Goal: Task Accomplishment & Management: Use online tool/utility

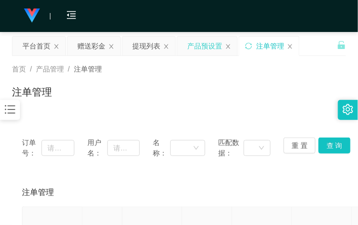
click at [198, 51] on div "产品预设置" at bounding box center [204, 45] width 35 height 19
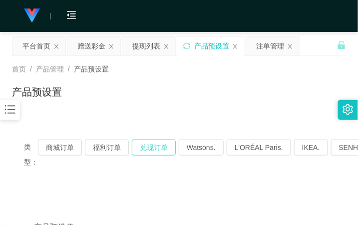
click at [155, 148] on button "兑现订单" at bounding box center [154, 147] width 44 height 16
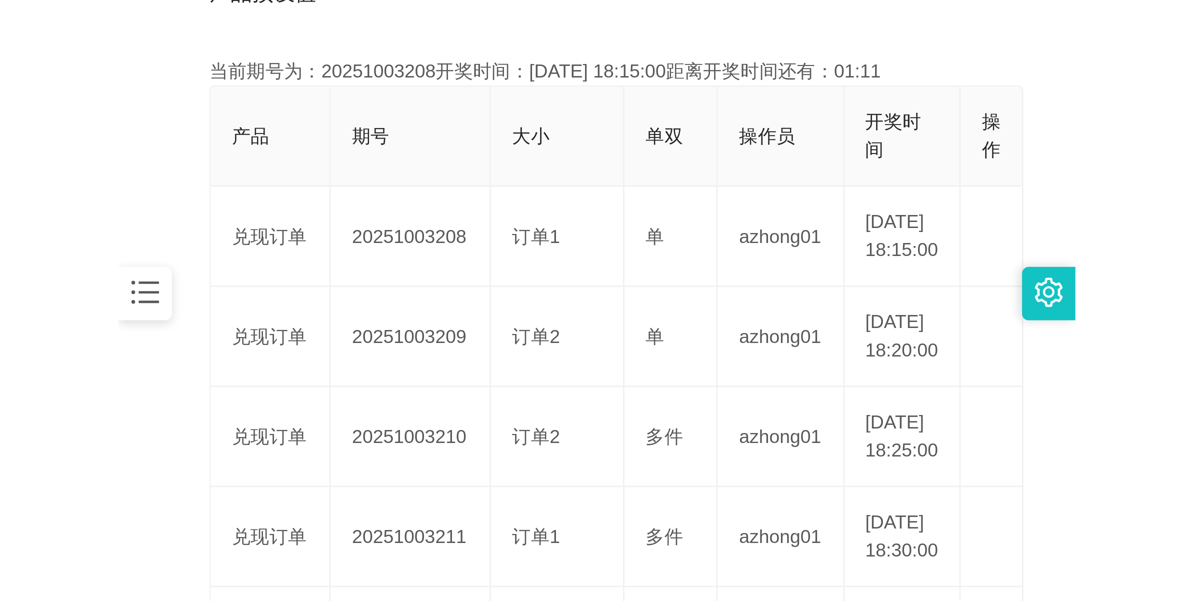
scroll to position [250, 0]
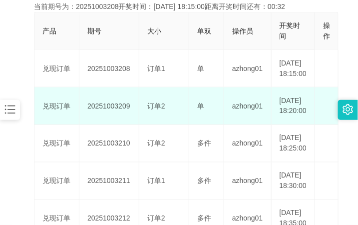
click at [109, 119] on td "20251003209" at bounding box center [109, 105] width 60 height 37
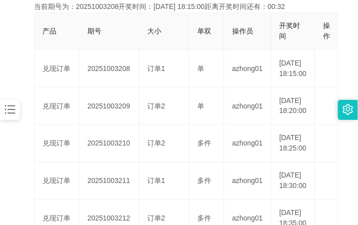
copy td "20251003209"
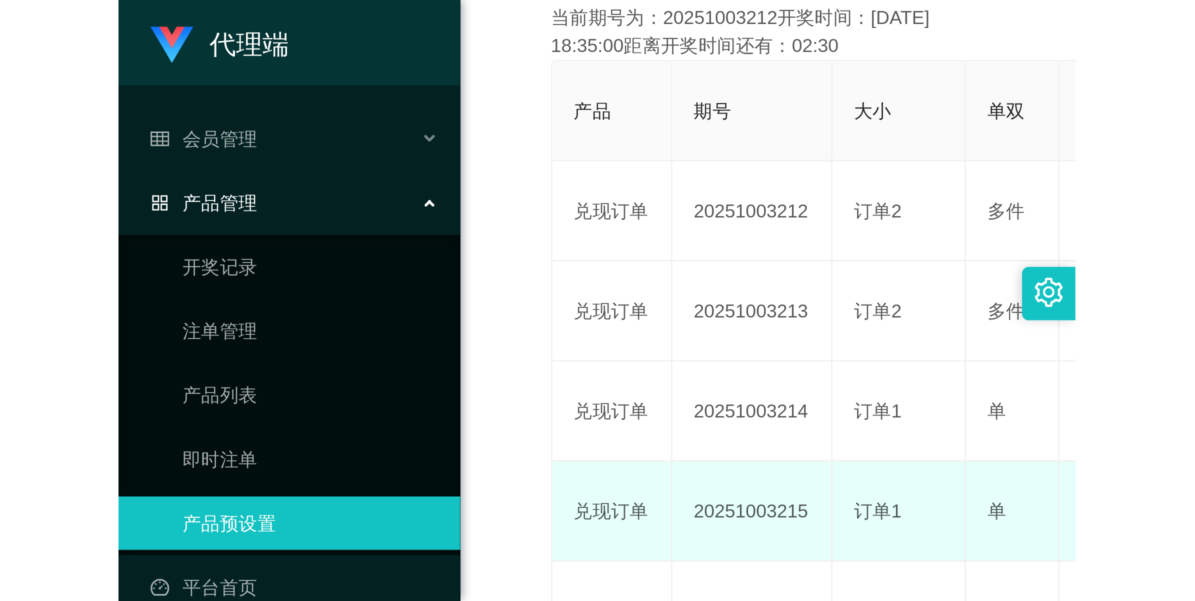
scroll to position [36, 0]
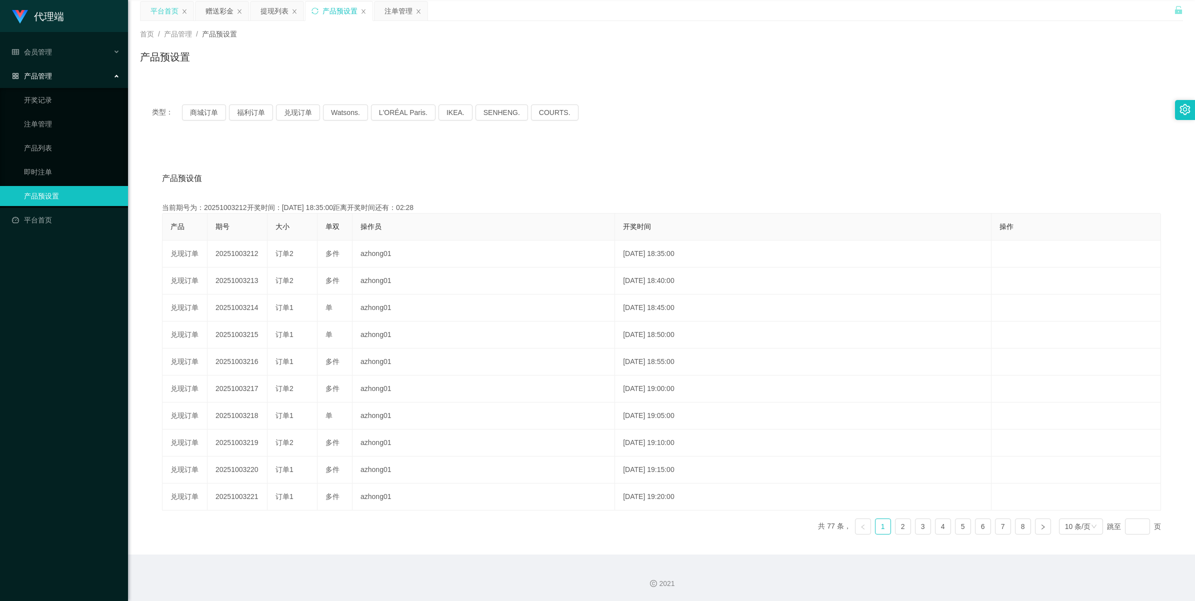
click at [160, 8] on div "平台首页" at bounding box center [164, 10] width 28 height 19
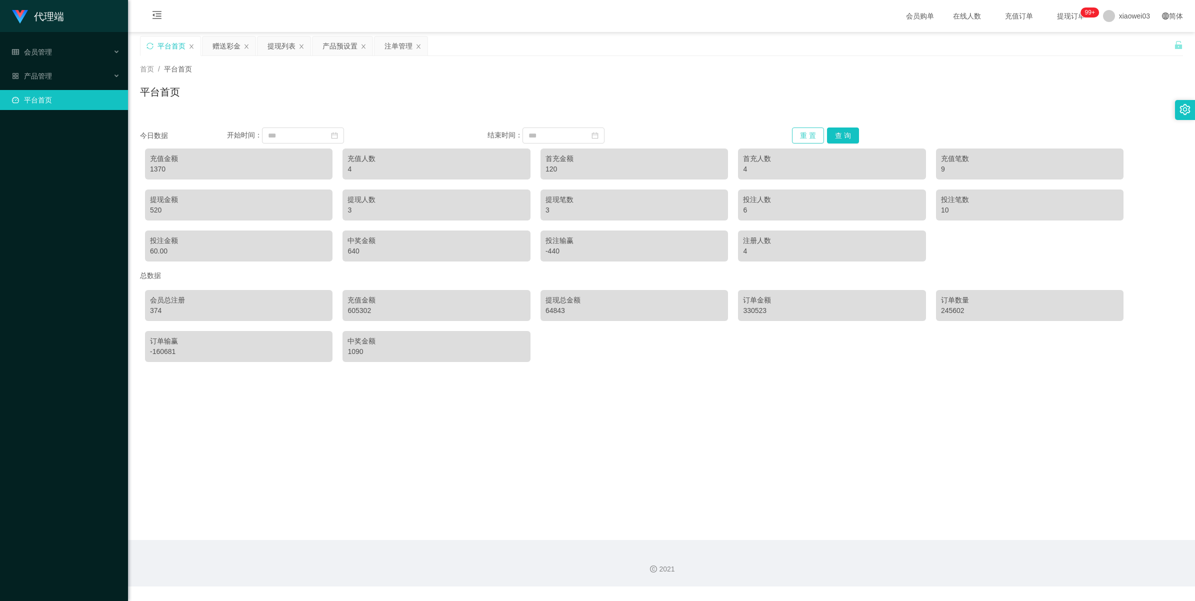
click at [358, 132] on button "重 置" at bounding box center [808, 135] width 32 height 16
click at [358, 132] on button "查 询" at bounding box center [843, 135] width 32 height 16
